Goal: Information Seeking & Learning: Learn about a topic

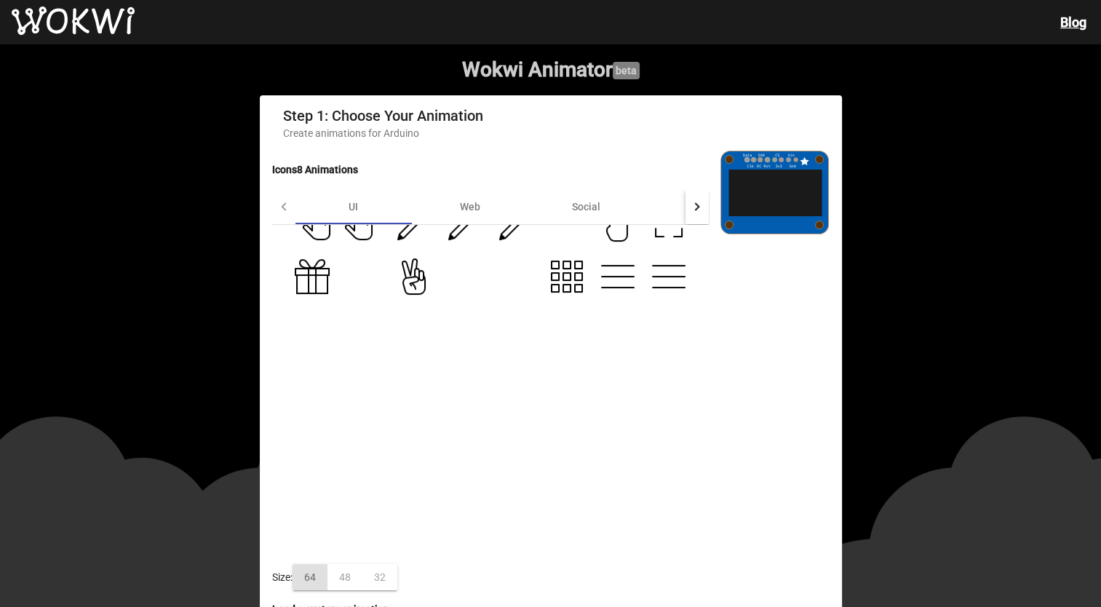
scroll to position [655, 0]
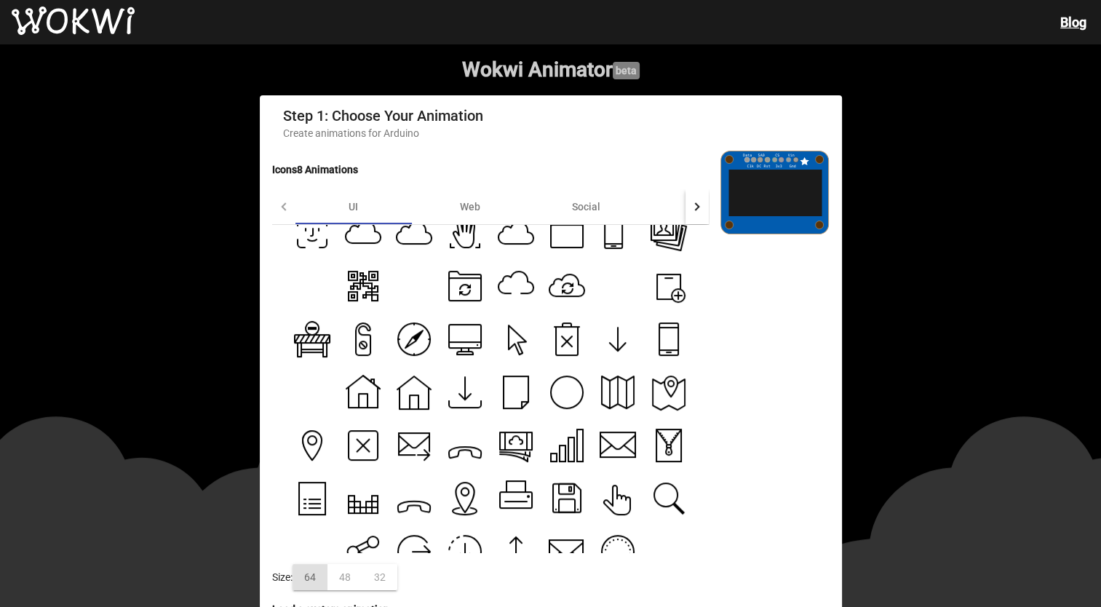
click at [568, 355] on icon at bounding box center [567, 341] width 22 height 28
click at [614, 351] on icon at bounding box center [617, 347] width 16 height 8
click at [667, 355] on icon at bounding box center [668, 339] width 19 height 32
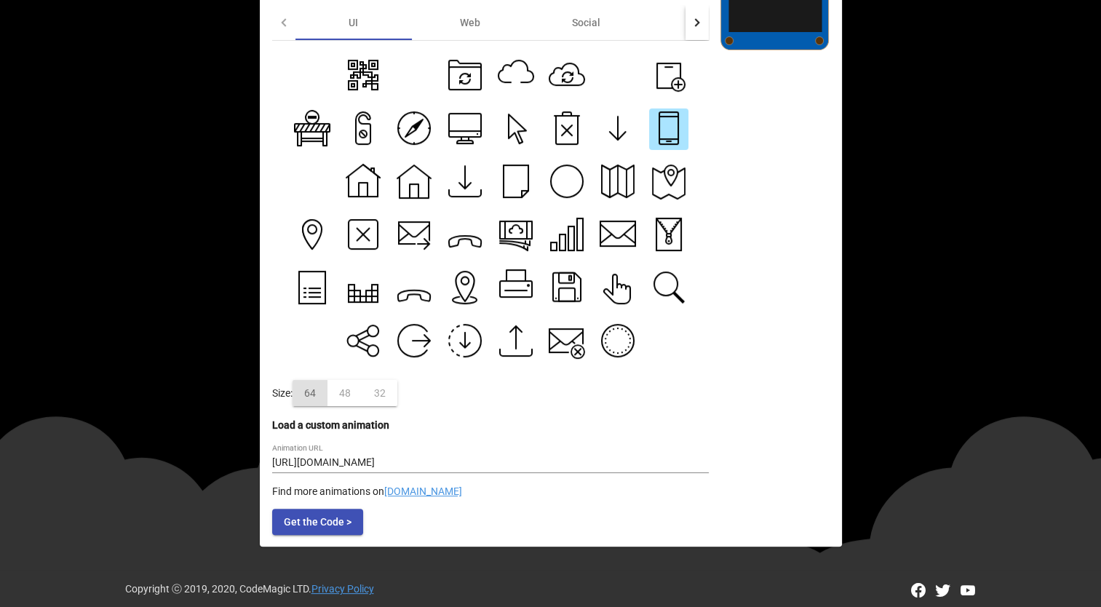
scroll to position [194, 0]
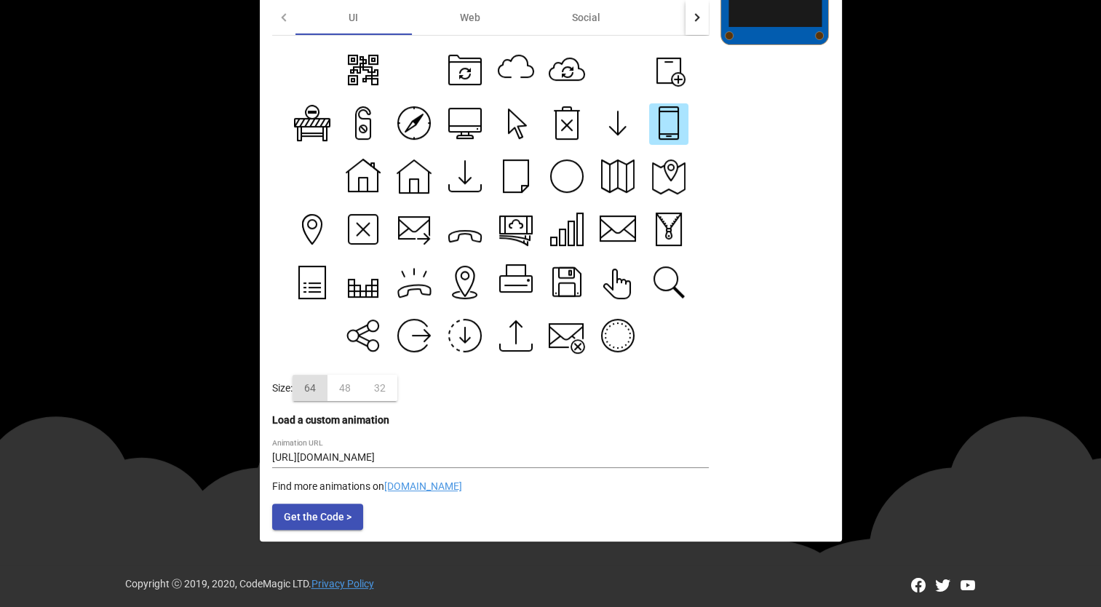
click at [399, 290] on icon at bounding box center [413, 290] width 33 height 13
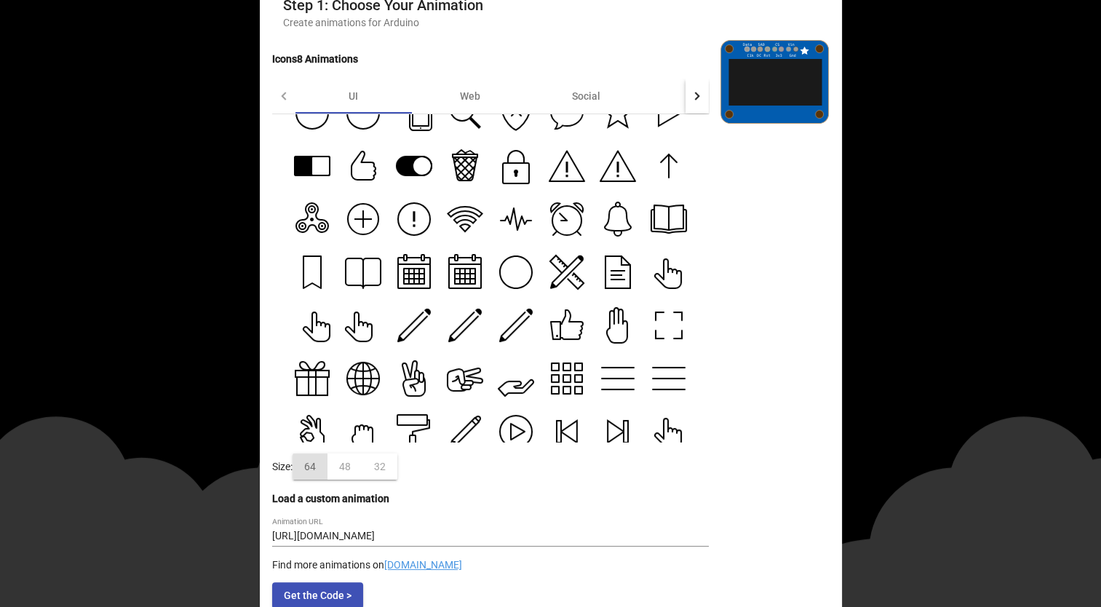
scroll to position [0, 0]
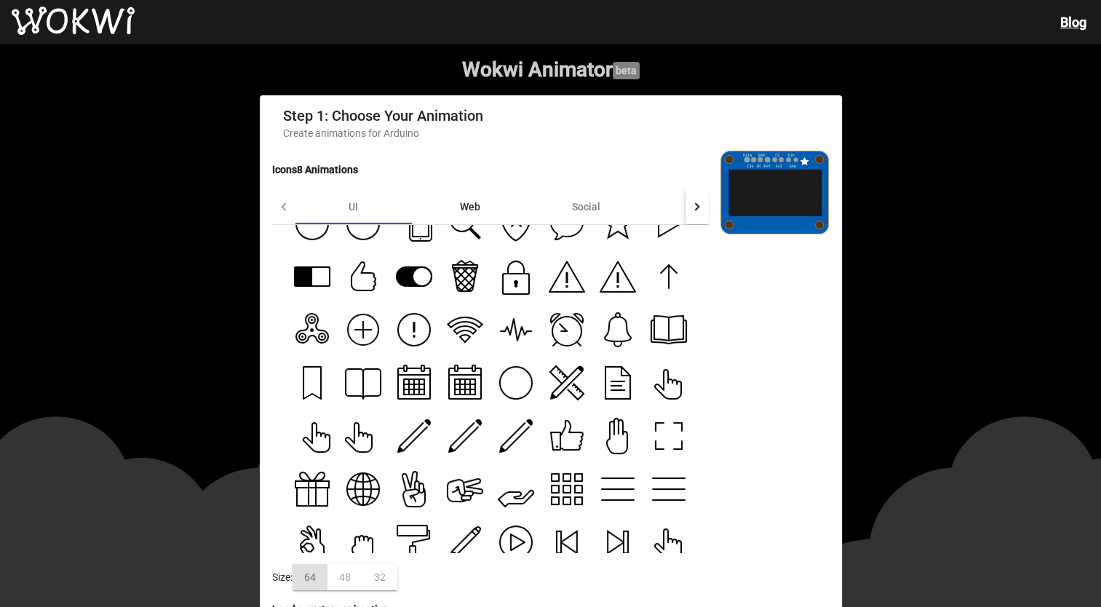
click at [497, 207] on div "Web" at bounding box center [470, 206] width 116 height 35
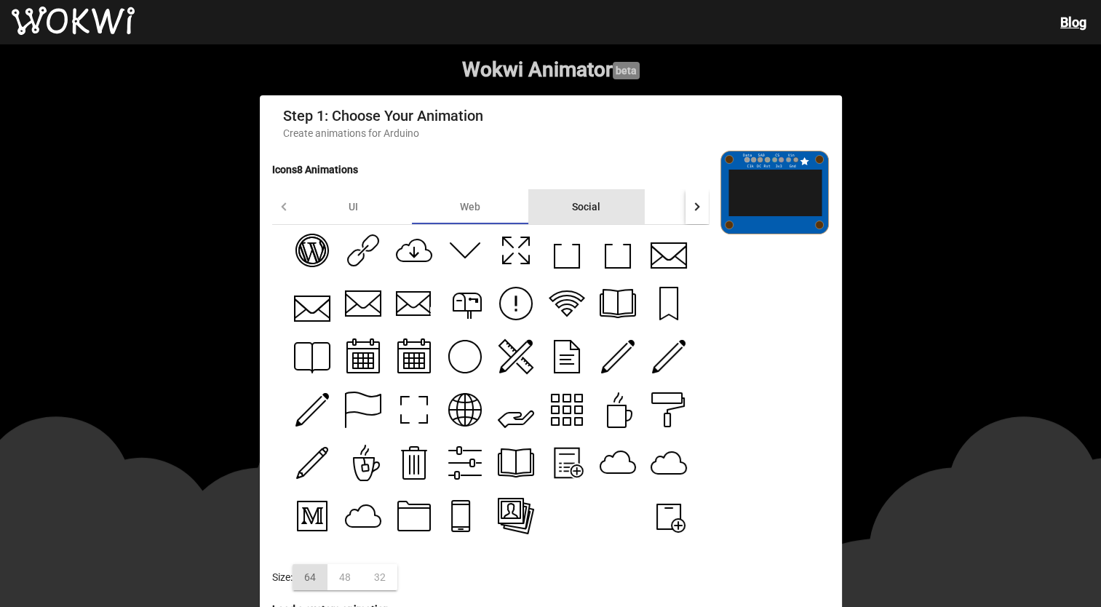
click at [609, 205] on div "Social" at bounding box center [586, 206] width 116 height 35
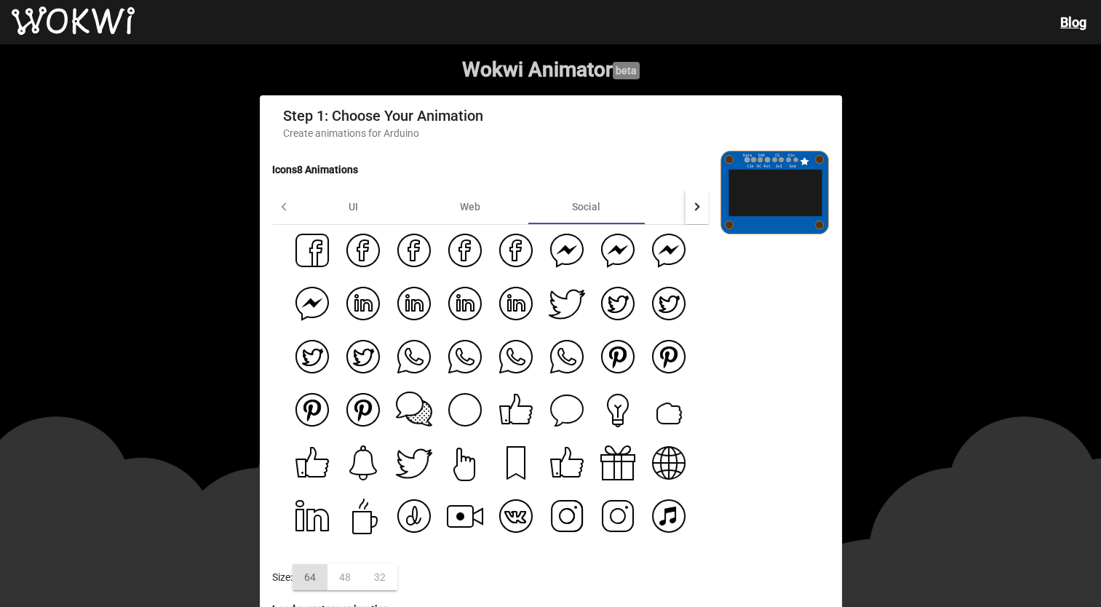
click at [435, 257] on div at bounding box center [490, 389] width 437 height 328
click at [479, 263] on div at bounding box center [490, 389] width 437 height 328
click at [475, 261] on icon at bounding box center [465, 250] width 36 height 36
type input "https://maxst.icons8.com/vue-static/landings/animated-icons/icons/facebook-circ…"
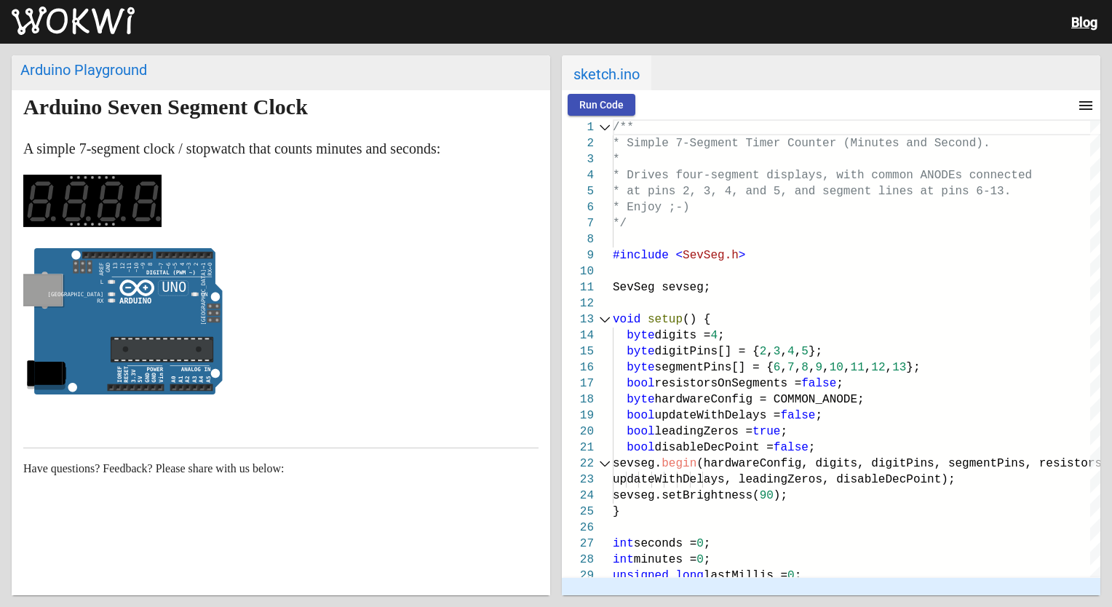
scroll to position [36, 0]
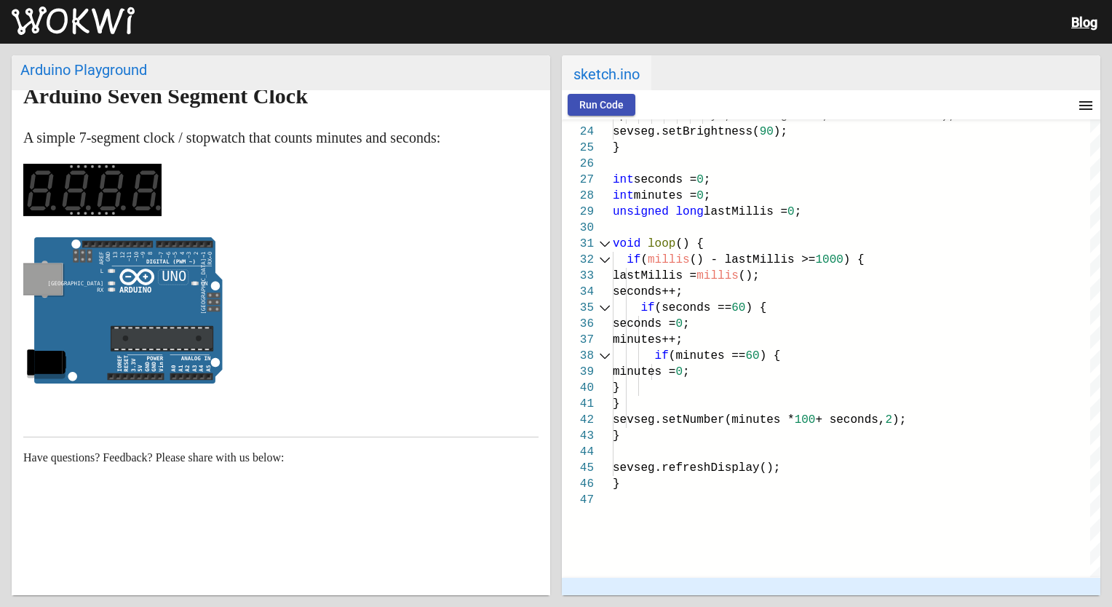
drag, startPoint x: 45, startPoint y: 278, endPoint x: 71, endPoint y: 263, distance: 29.3
click at [68, 263] on icon "false ON false false" at bounding box center [122, 310] width 199 height 147
click at [620, 112] on button "Run Code" at bounding box center [602, 105] width 68 height 22
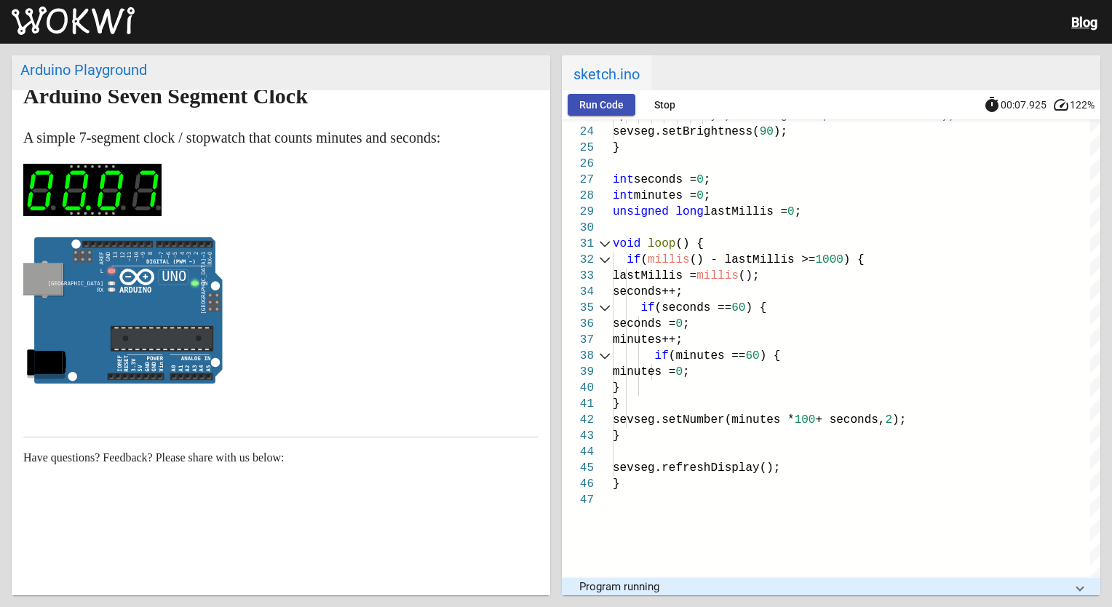
click at [161, 375] on rect at bounding box center [136, 376] width 57 height 7
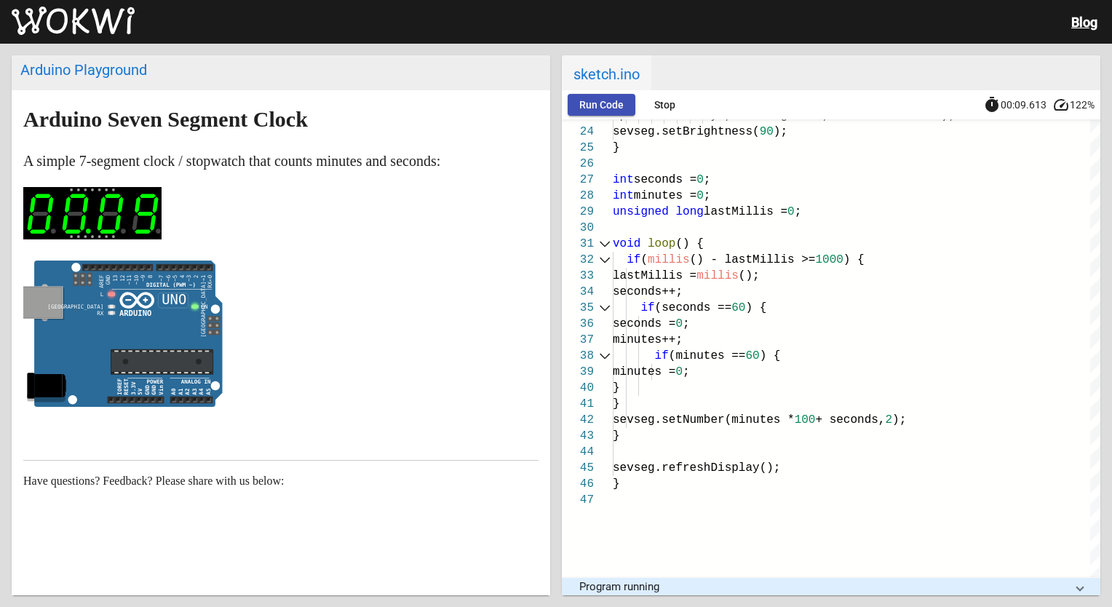
scroll to position [0, 0]
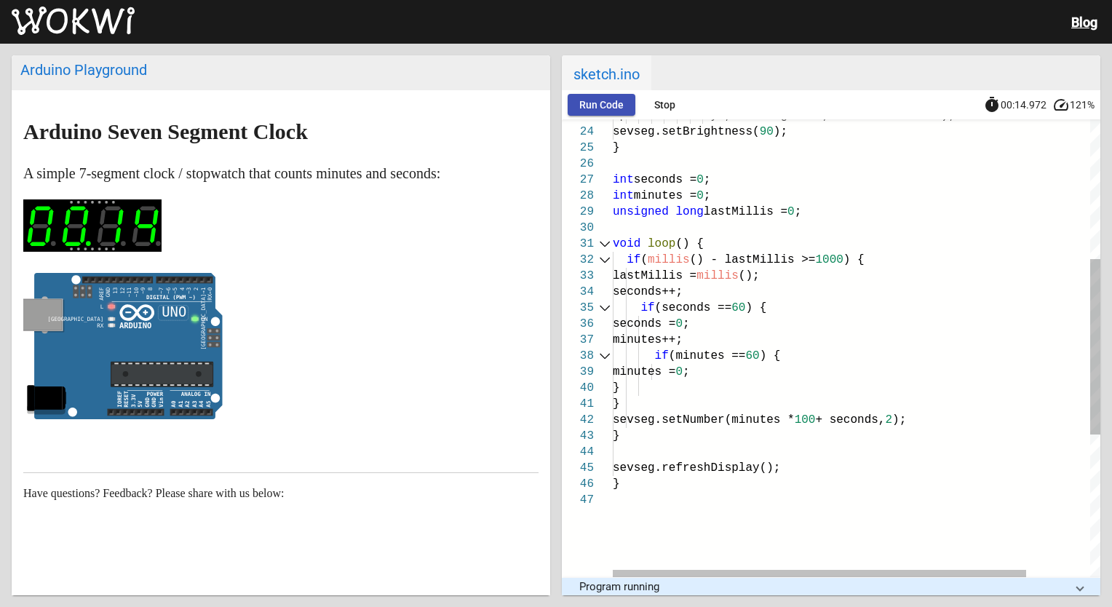
type textarea "} sevseg.setNumber(minutes * 100 + seconds, 2); } sevseg.refreshDisplay(); }"
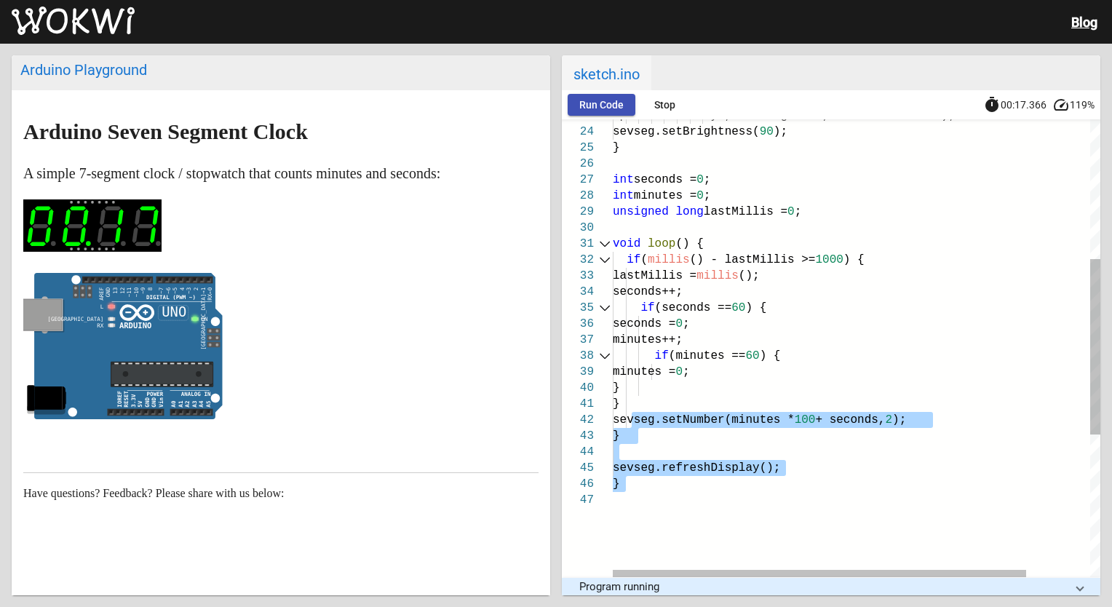
drag, startPoint x: 635, startPoint y: 421, endPoint x: 1022, endPoint y: 520, distance: 399.0
click at [1018, 528] on div "void loop () { if ( millis () - lastMillis >= 1000 ) { lastMillis = millis (); …" at bounding box center [894, 352] width 563 height 1194
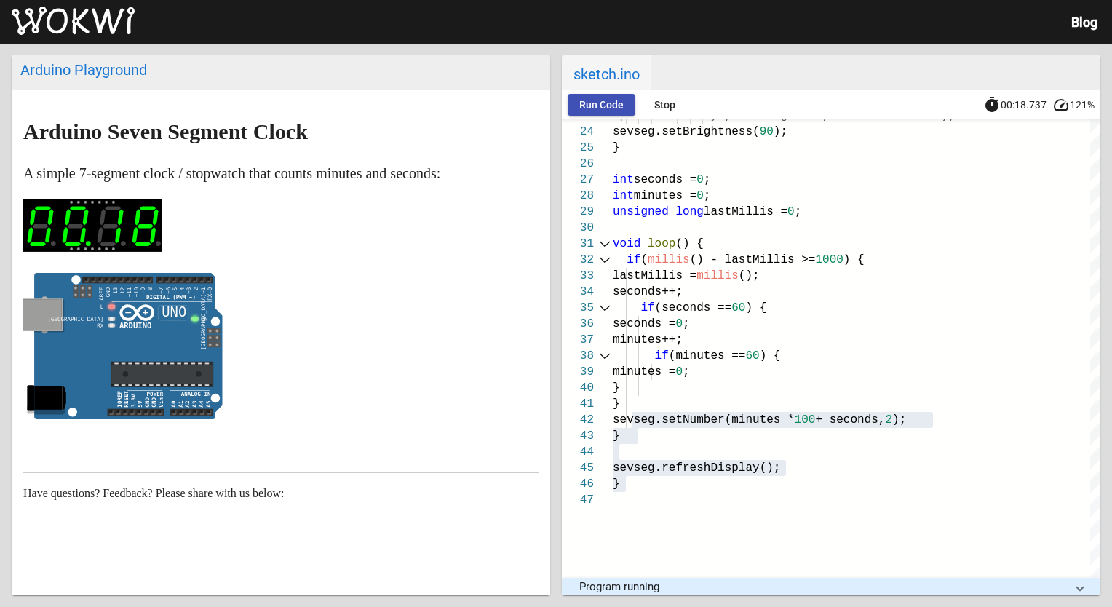
click at [344, 307] on p at bounding box center [280, 350] width 515 height 154
click at [434, 249] on p at bounding box center [280, 228] width 515 height 59
click at [659, 102] on span "Stop" at bounding box center [664, 105] width 21 height 12
